Goal: Transaction & Acquisition: Purchase product/service

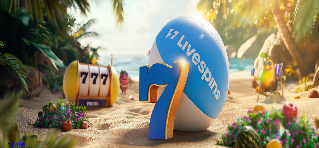
click at [38, 114] on input "***" at bounding box center [20, 116] width 36 height 5
type input "*"
type input "**"
click at [28, 128] on button "Talleta ja pelaa" at bounding box center [15, 130] width 26 height 5
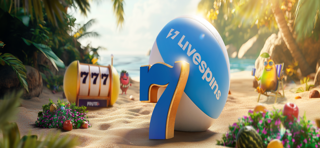
click at [29, 38] on span "Tarjoukset" at bounding box center [20, 36] width 17 height 4
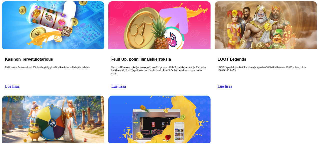
scroll to position [65, 0]
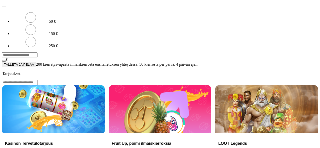
click at [38, 54] on input "***" at bounding box center [20, 55] width 36 height 5
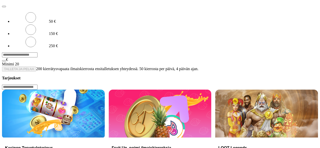
type input "*"
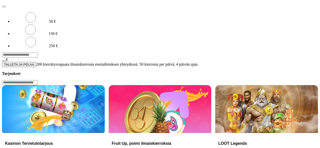
type input "**"
click at [36, 67] on button "TALLETA JA PELAA" at bounding box center [19, 64] width 34 height 5
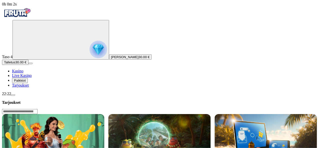
click at [139, 59] on span "30.00 €" at bounding box center [144, 57] width 11 height 4
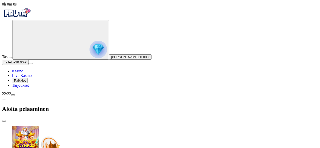
click at [4, 121] on span "close icon" at bounding box center [4, 121] width 0 height 0
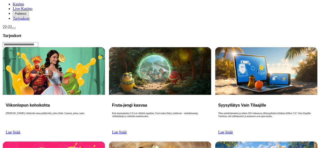
scroll to position [69, 0]
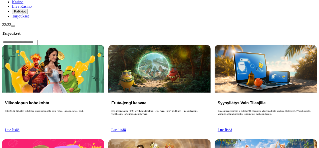
click at [33, 27] on div "22:22" at bounding box center [159, 25] width 315 height 5
click at [28, 27] on div "22:22" at bounding box center [159, 25] width 315 height 5
click at [13, 26] on span "menu icon" at bounding box center [13, 26] width 0 height 0
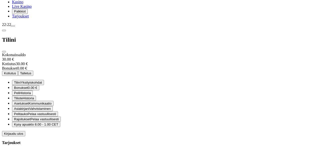
click at [18, 71] on button "Kotiutus" at bounding box center [10, 73] width 16 height 5
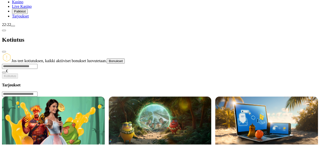
click at [123, 59] on span "Bonukset" at bounding box center [116, 61] width 14 height 4
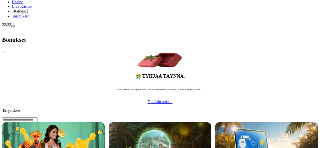
click at [4, 31] on span "chevron-left icon" at bounding box center [4, 31] width 0 height 0
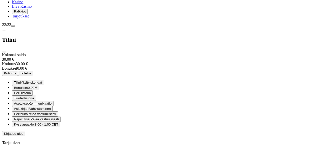
scroll to position [40, 0]
click at [36, 27] on div "22:22" at bounding box center [160, 25] width 316 height 5
click at [16, 27] on div "22:22" at bounding box center [160, 25] width 316 height 5
click at [11, 27] on span "22:22" at bounding box center [6, 25] width 9 height 4
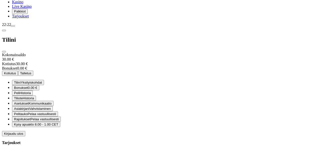
click at [4, 52] on span "close icon" at bounding box center [4, 52] width 0 height 0
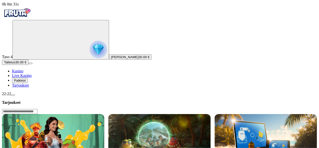
click at [23, 73] on span "Kasino" at bounding box center [17, 71] width 11 height 4
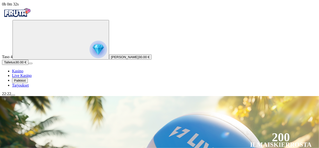
click at [90, 52] on img "Primary" at bounding box center [99, 50] width 18 height 18
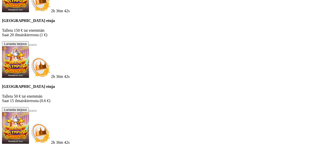
scroll to position [111, 0]
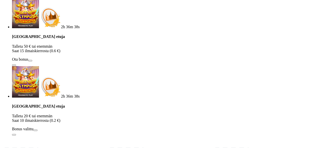
scroll to position [13, 0]
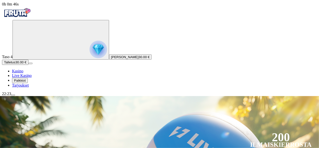
click at [111, 59] on span "[PERSON_NAME]" at bounding box center [125, 57] width 28 height 4
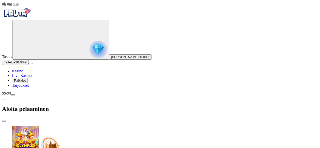
click at [172, 96] on div "Aloita pelaaminen" at bounding box center [160, 109] width 316 height 26
click at [4, 121] on span "close icon" at bounding box center [4, 121] width 0 height 0
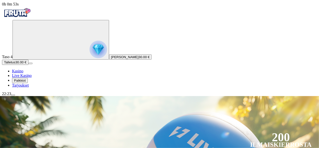
click at [32, 88] on div "Taso 4 [PERSON_NAME] 30.00 € Talletus 30.00 € Kasino Live Kasino Palkkiot Tarjo…" at bounding box center [159, 54] width 315 height 68
click at [23, 73] on span "Kasino" at bounding box center [17, 71] width 11 height 4
click at [32, 65] on circle "Primary" at bounding box center [52, 39] width 51 height 51
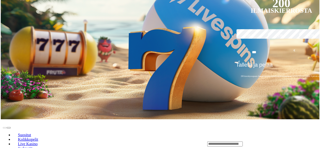
scroll to position [269, 0]
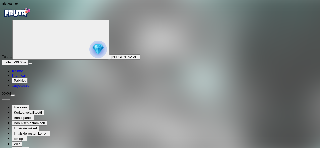
click at [23, 73] on link "Kasino" at bounding box center [17, 71] width 11 height 4
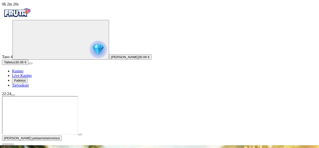
scroll to position [53, 0]
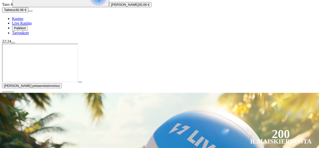
click at [4, 92] on span "close icon" at bounding box center [4, 92] width 0 height 0
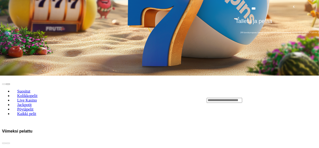
scroll to position [204, 0]
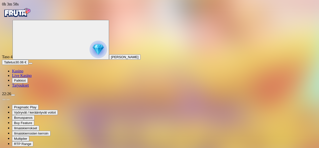
click at [19, 73] on link "Kasino" at bounding box center [17, 71] width 11 height 4
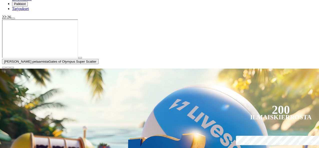
scroll to position [184, 0]
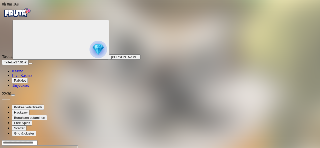
click at [23, 73] on span "Kasino" at bounding box center [17, 71] width 11 height 4
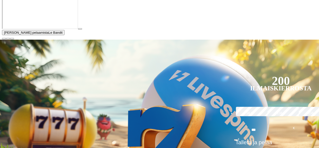
scroll to position [115, 0]
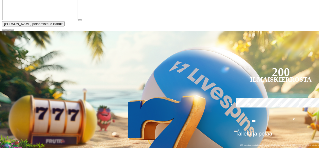
click at [4, 30] on span "close icon" at bounding box center [4, 30] width 0 height 0
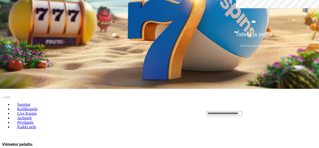
scroll to position [164, 0]
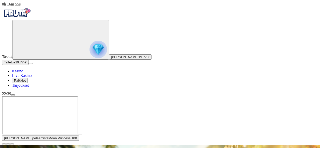
click at [90, 58] on img "Primary" at bounding box center [99, 50] width 18 height 18
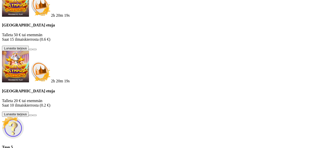
scroll to position [26, 0]
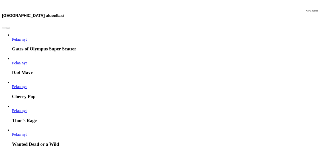
scroll to position [935, 0]
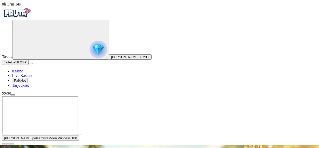
click at [90, 57] on img "Primary" at bounding box center [99, 50] width 18 height 18
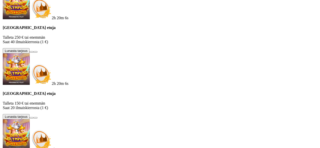
scroll to position [269, 0]
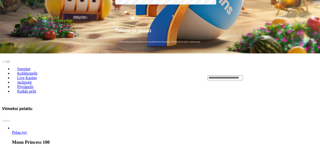
type input "**"
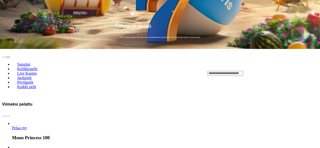
type input "*****"
drag, startPoint x: 99, startPoint y: 64, endPoint x: 98, endPoint y: 61, distance: 3.2
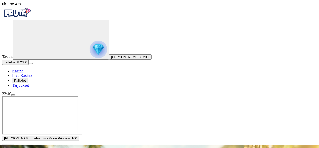
click at [4, 145] on span "close icon" at bounding box center [4, 145] width 0 height 0
